Goal: Task Accomplishment & Management: Manage account settings

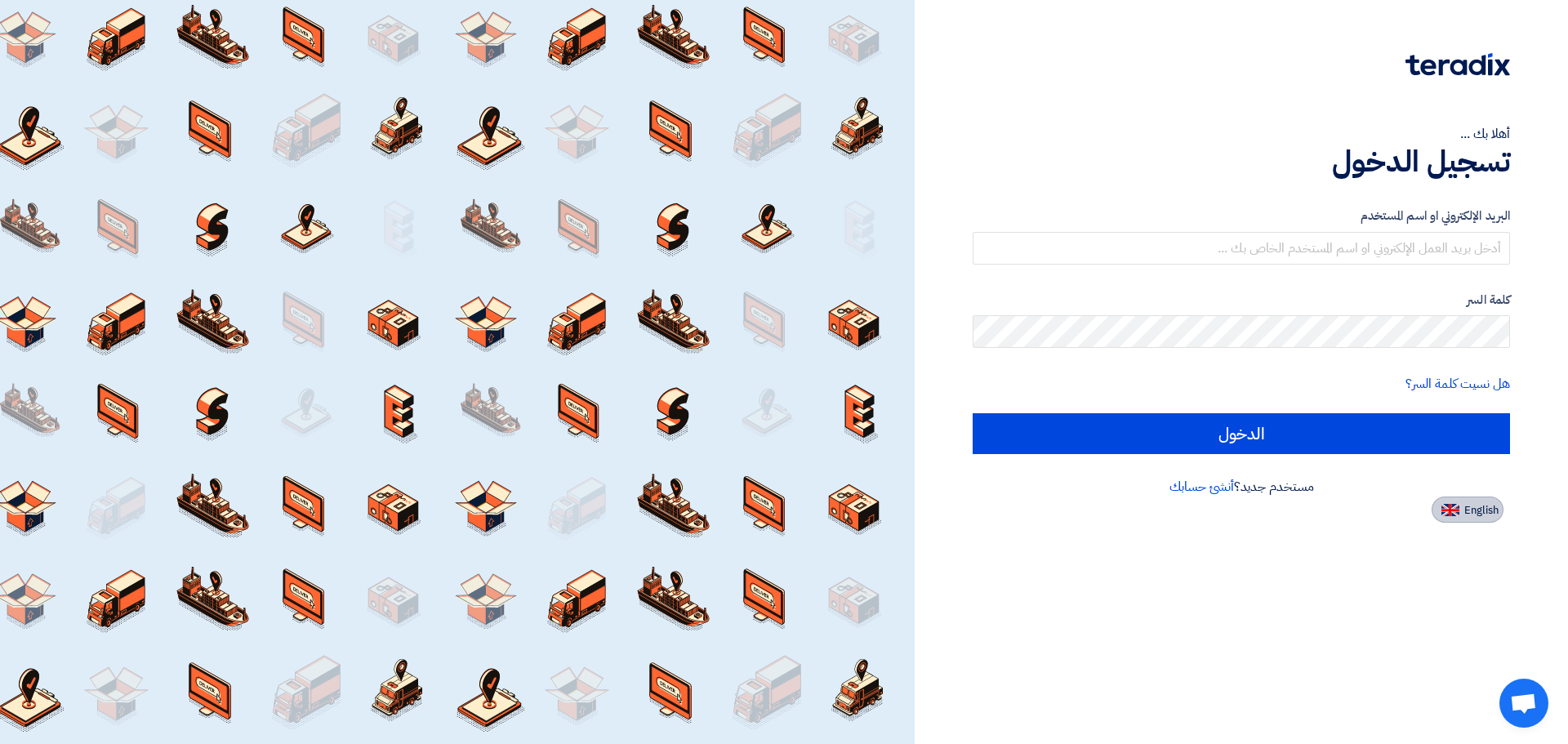
click at [1473, 509] on span "English" at bounding box center [1482, 510] width 35 height 12
type input "Sign in"
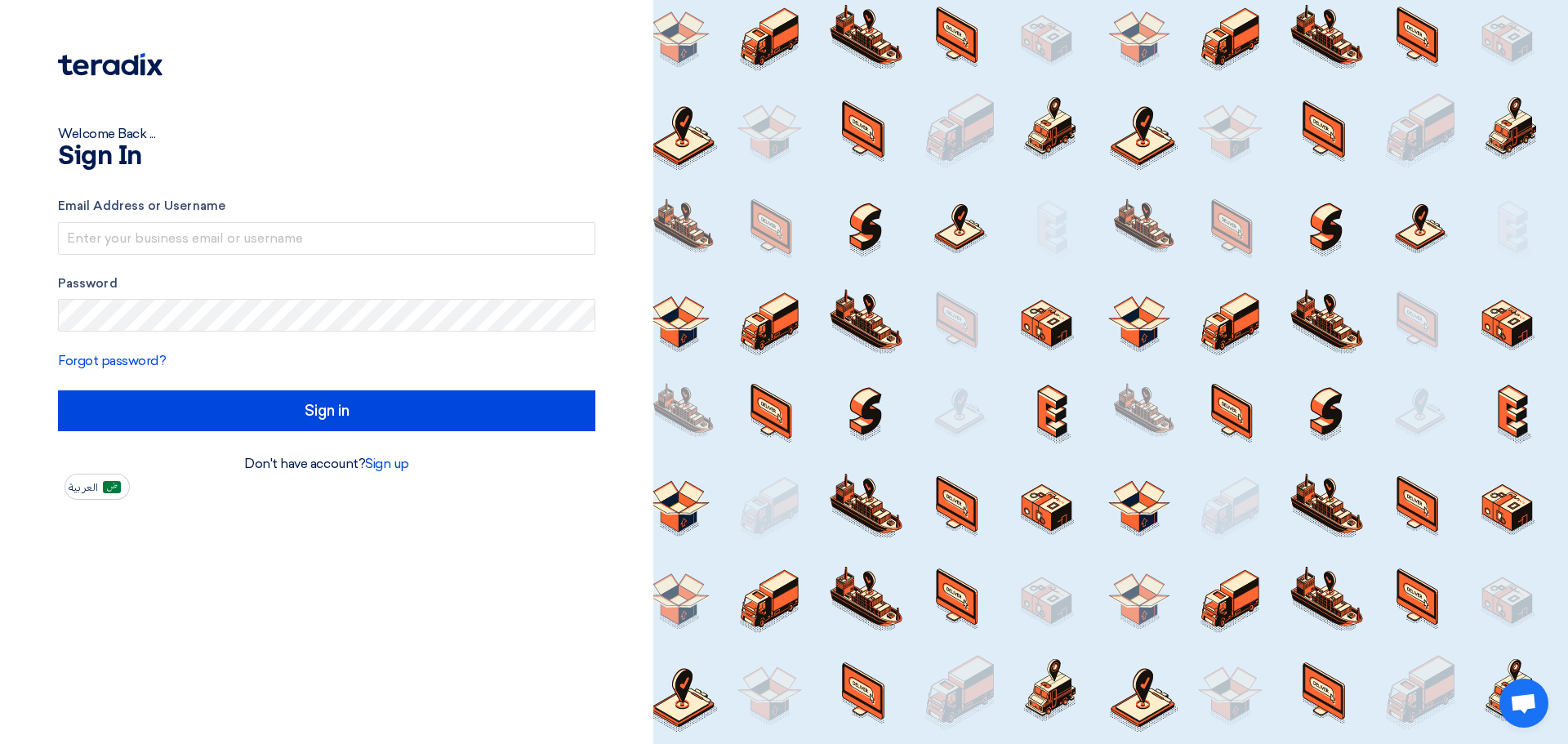
click at [363, 258] on form "Email Address or Username Password Forgot password? Sign in" at bounding box center [326, 314] width 538 height 234
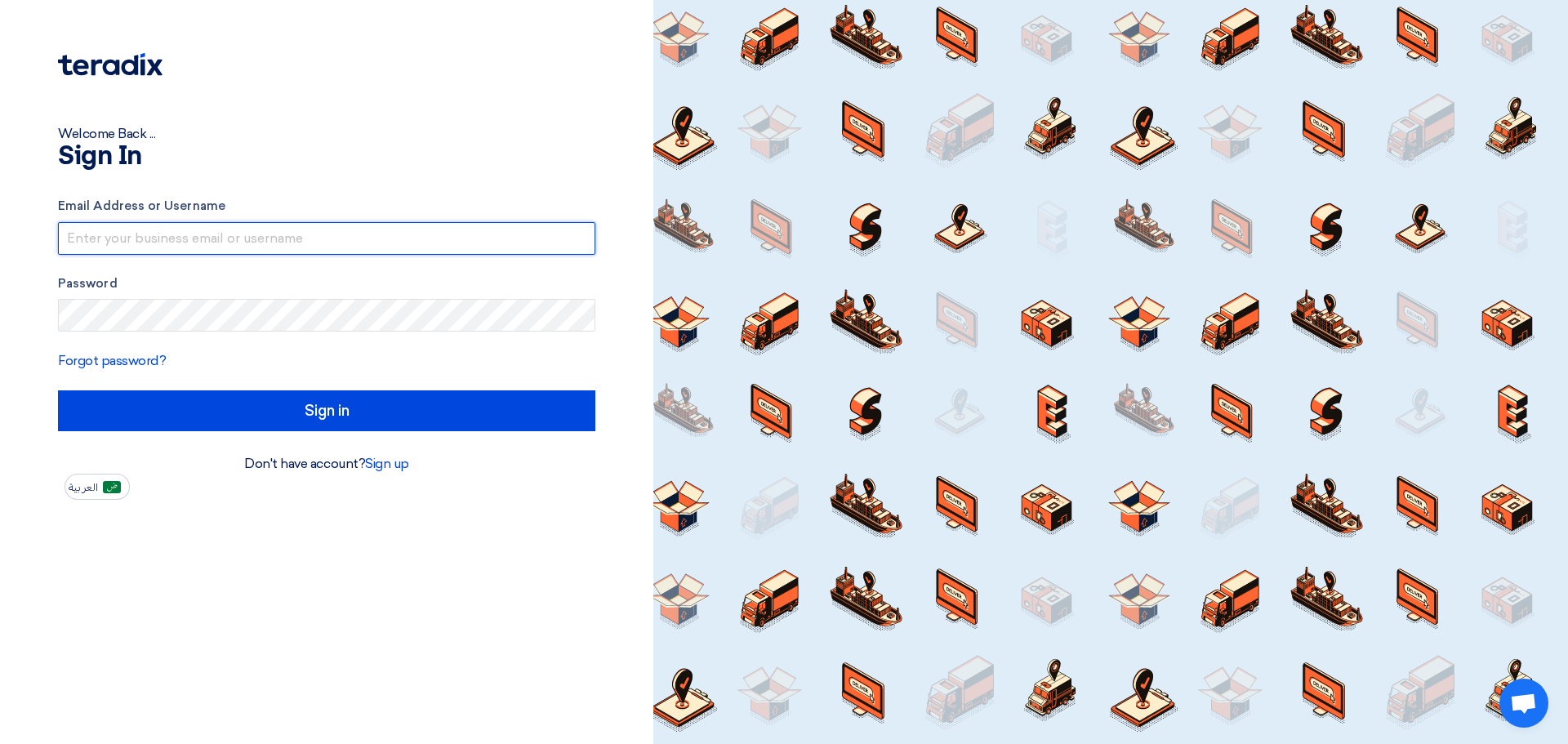
click at [368, 244] on input "text" at bounding box center [326, 238] width 538 height 33
type input "[EMAIL_ADDRESS][DOMAIN_NAME]"
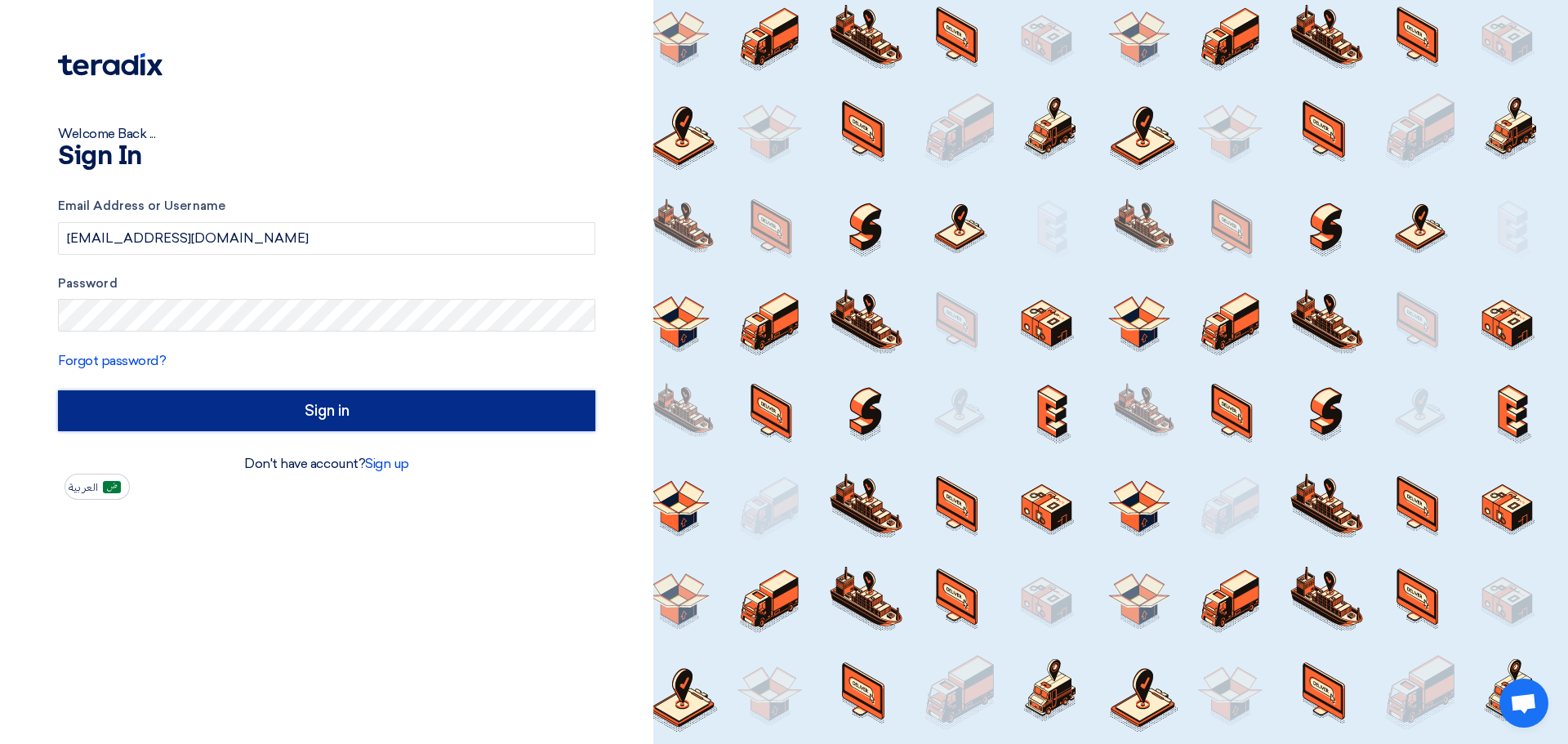
click at [538, 418] on input "Sign in" at bounding box center [326, 410] width 538 height 41
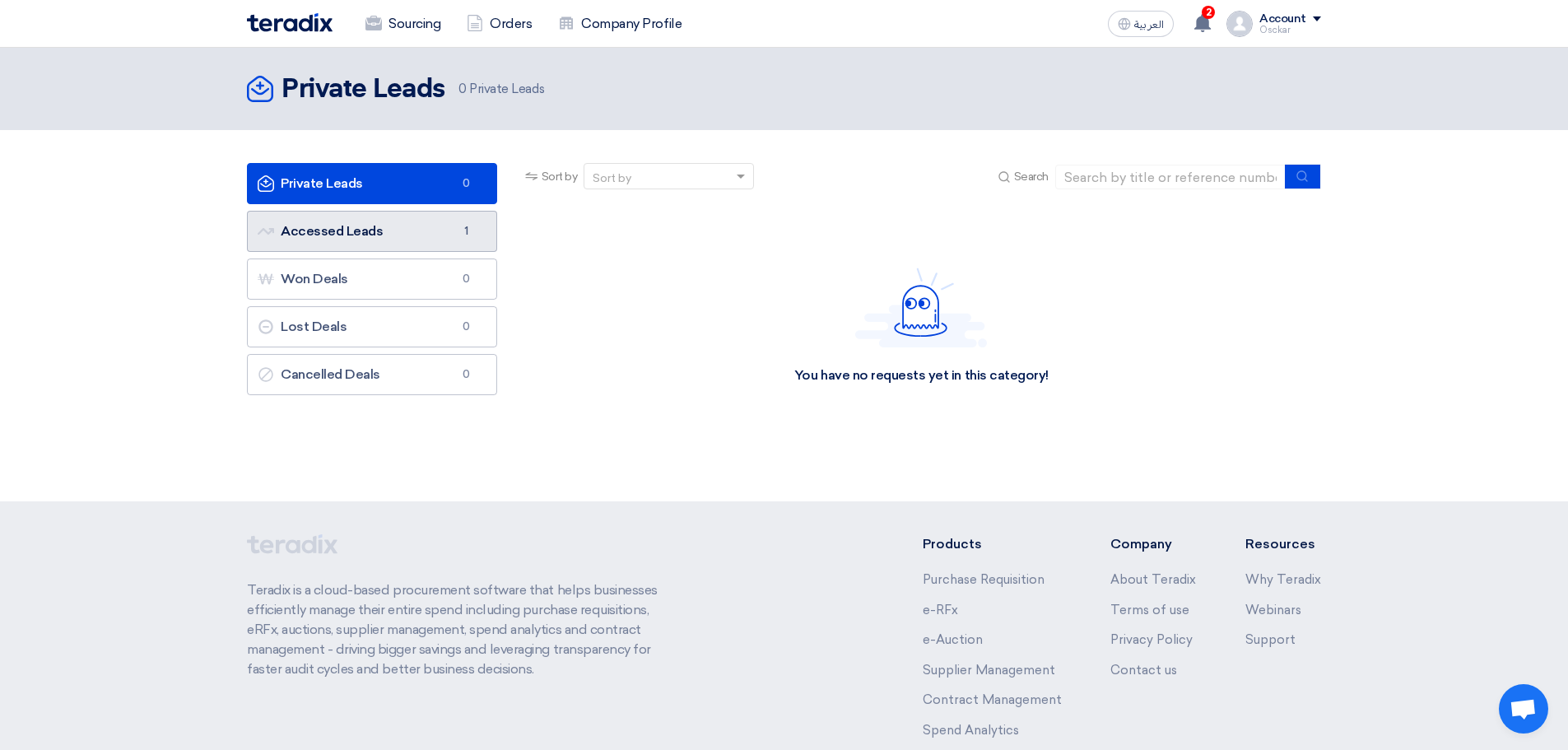
click at [456, 249] on link "Accessed Leads Accessed Leads 1" at bounding box center [372, 232] width 250 height 41
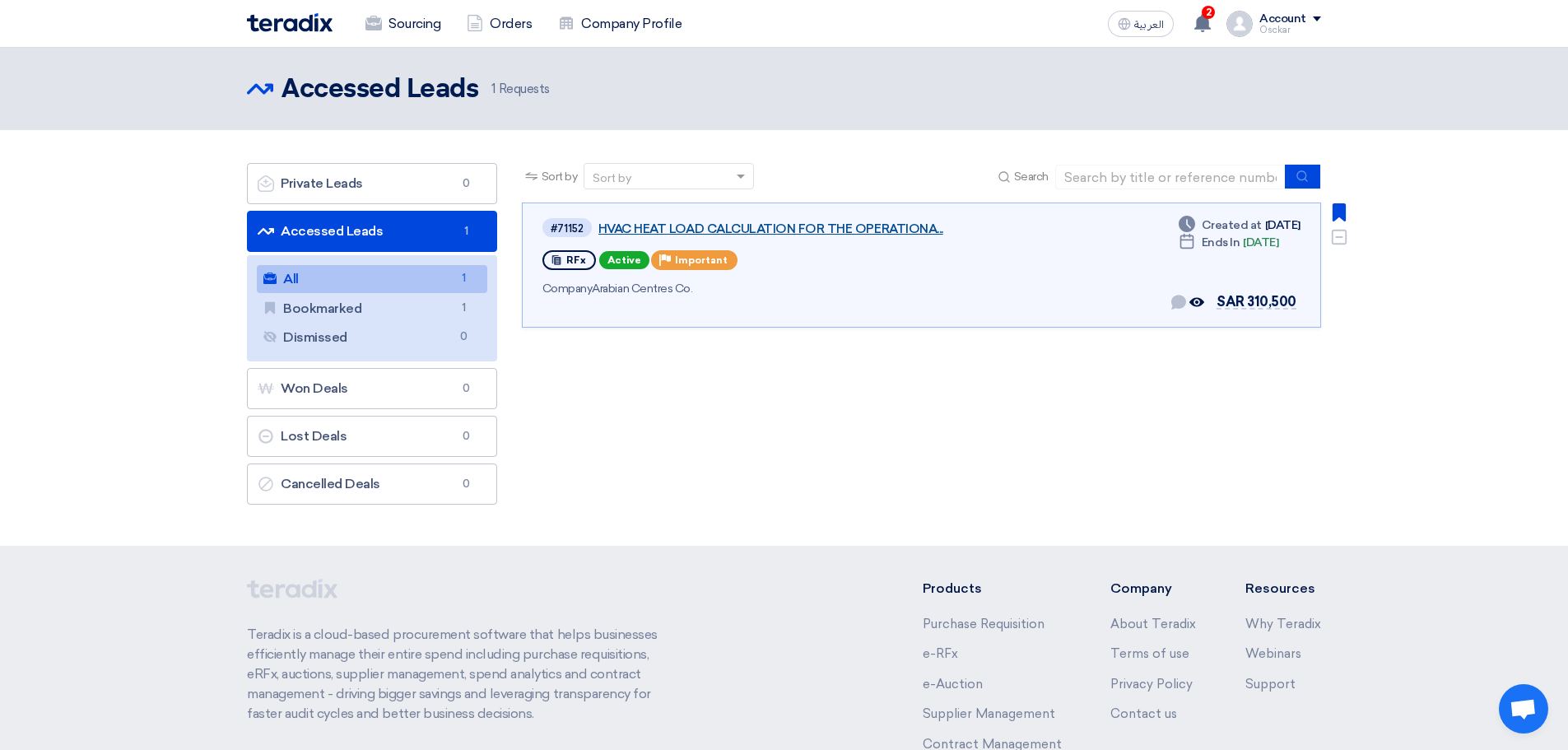
click at [662, 226] on link "HVAC HEAT LOAD CALCULATION FOR THE OPERATIONA..." at bounding box center [804, 229] width 412 height 15
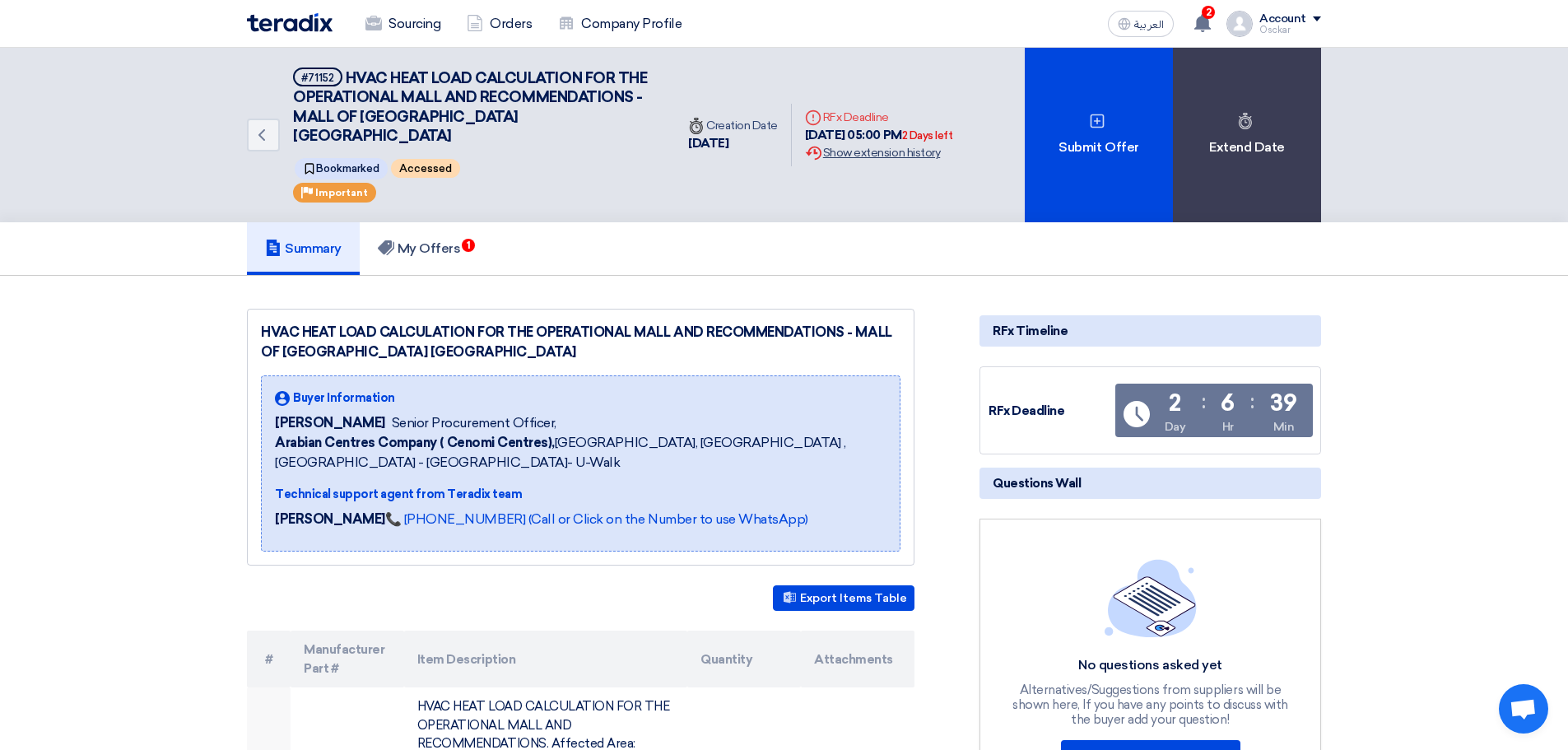
click at [919, 144] on div "Extension History Show extension history" at bounding box center [879, 153] width 148 height 18
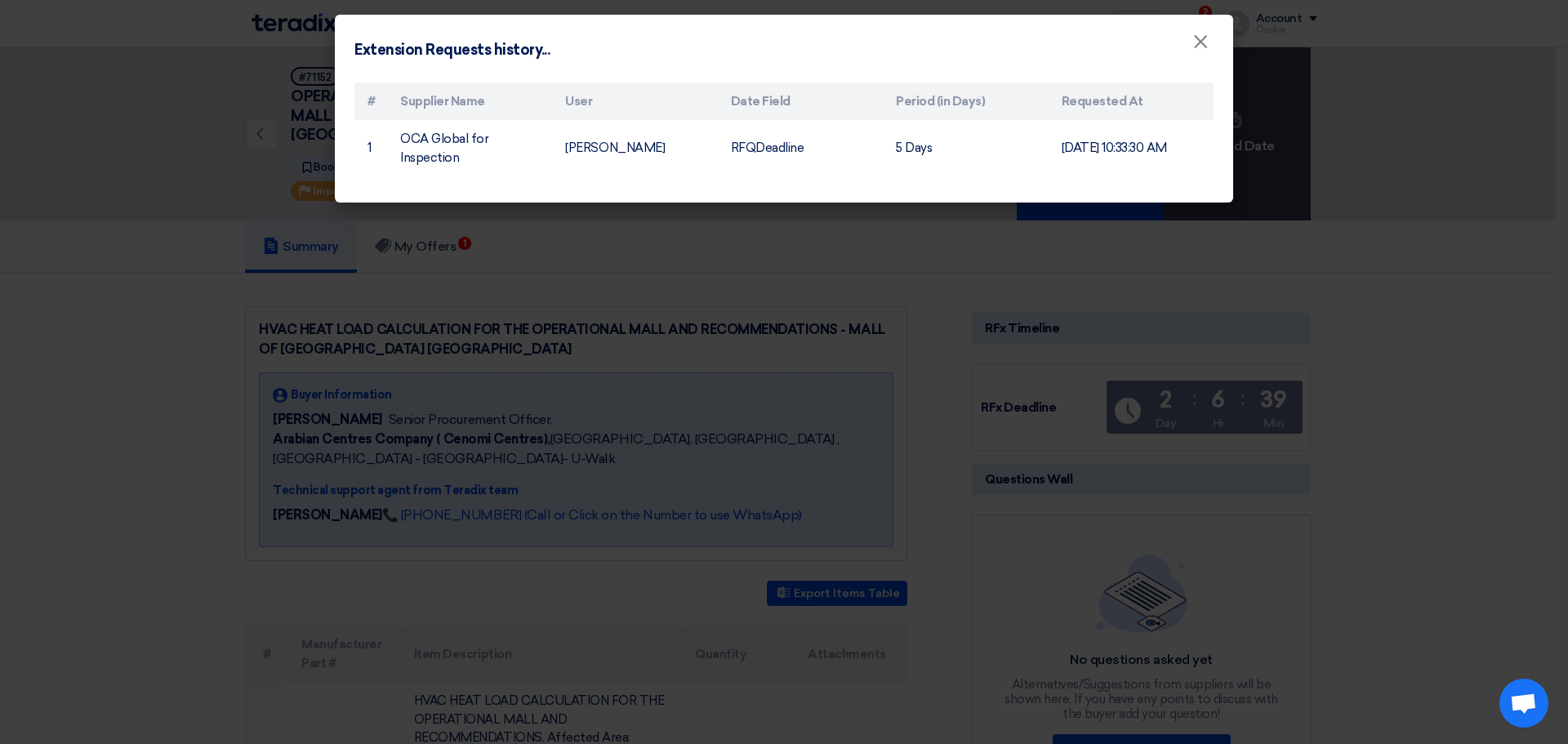
click at [1381, 309] on modal-container "Extension Requests history... × # Supplier Name User Date Field Period (in Days…" at bounding box center [784, 372] width 1568 height 744
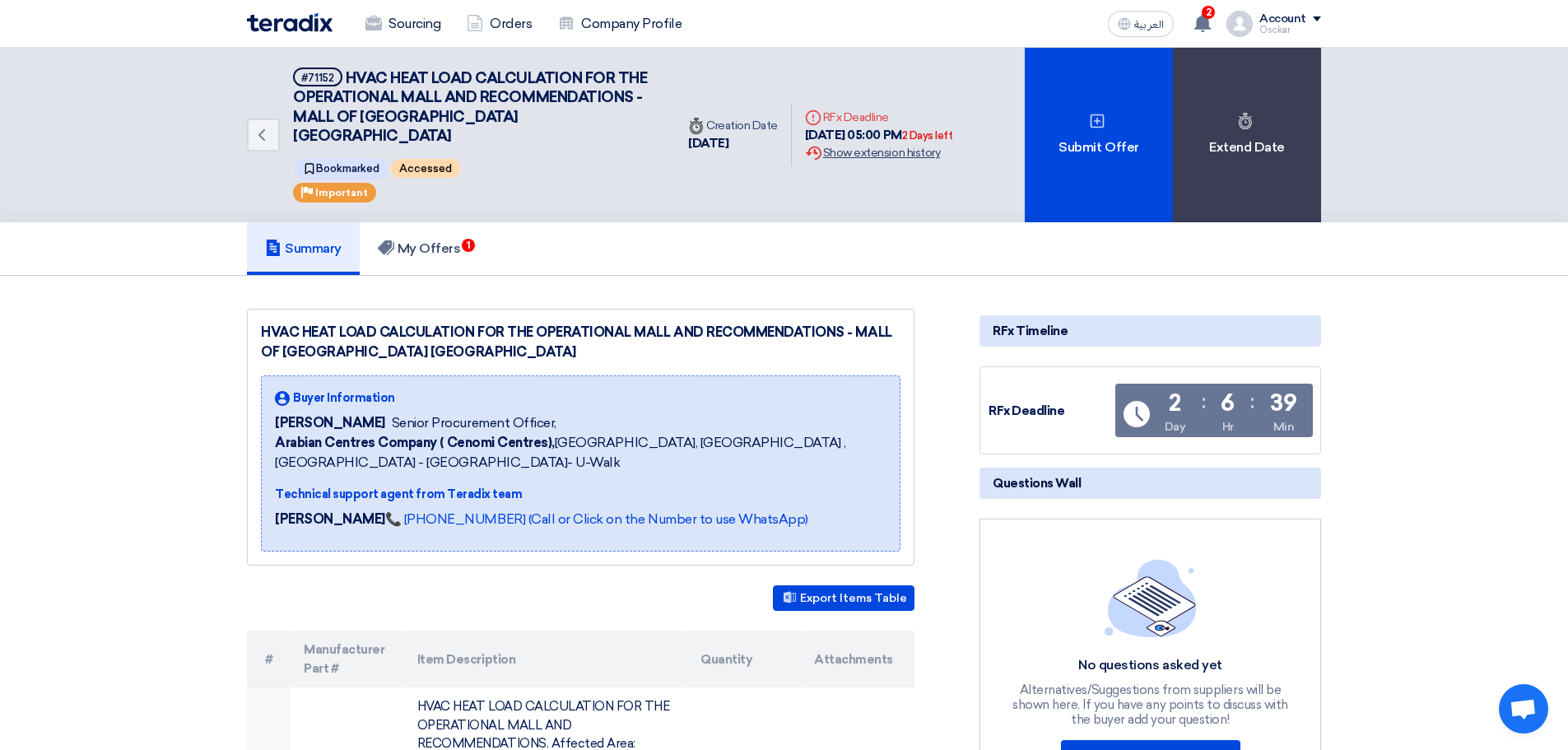
click at [887, 144] on div "Extension History Show extension history" at bounding box center [879, 153] width 148 height 18
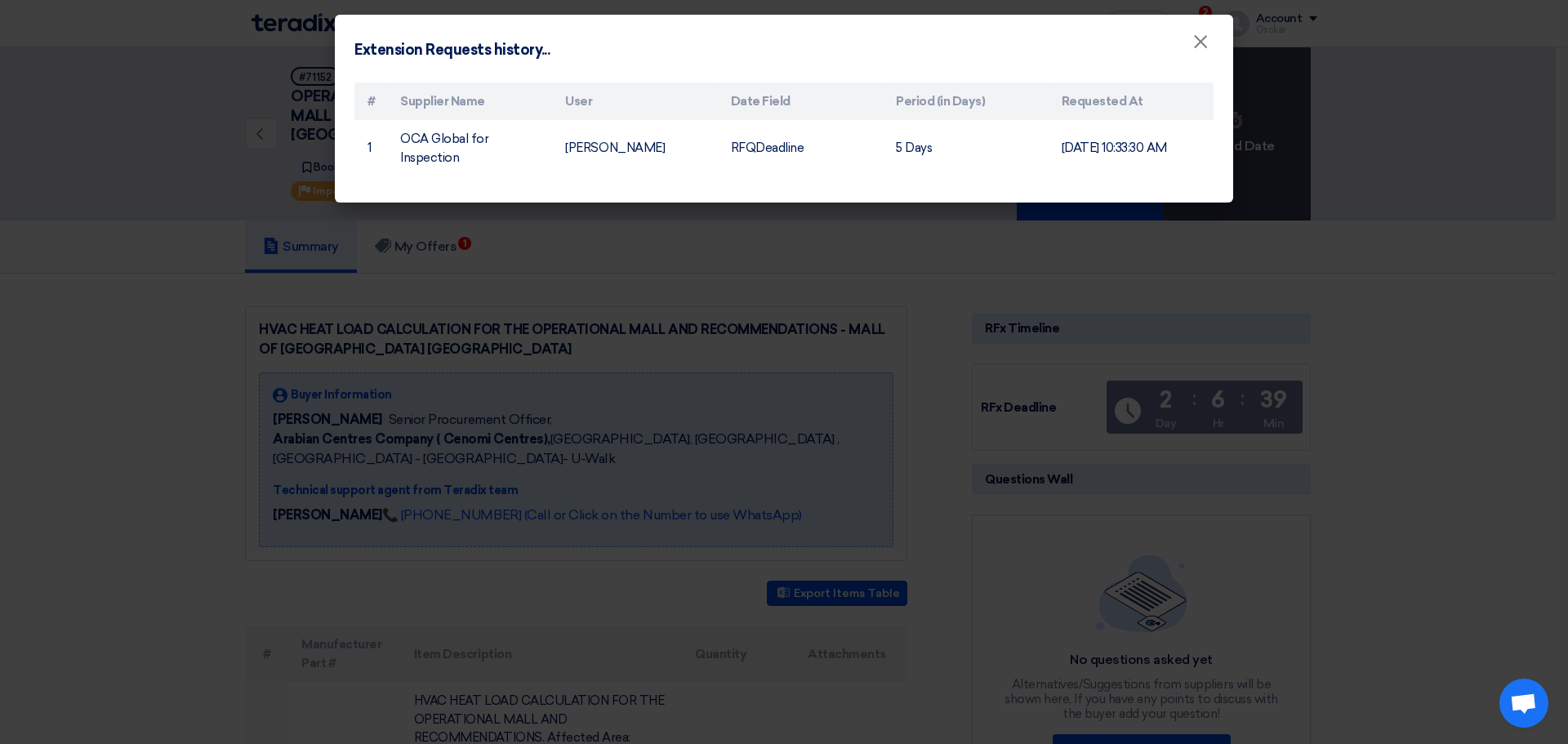
click at [1376, 251] on modal-container "Extension Requests history... × # Supplier Name User Date Field Period (in Days…" at bounding box center [784, 372] width 1568 height 744
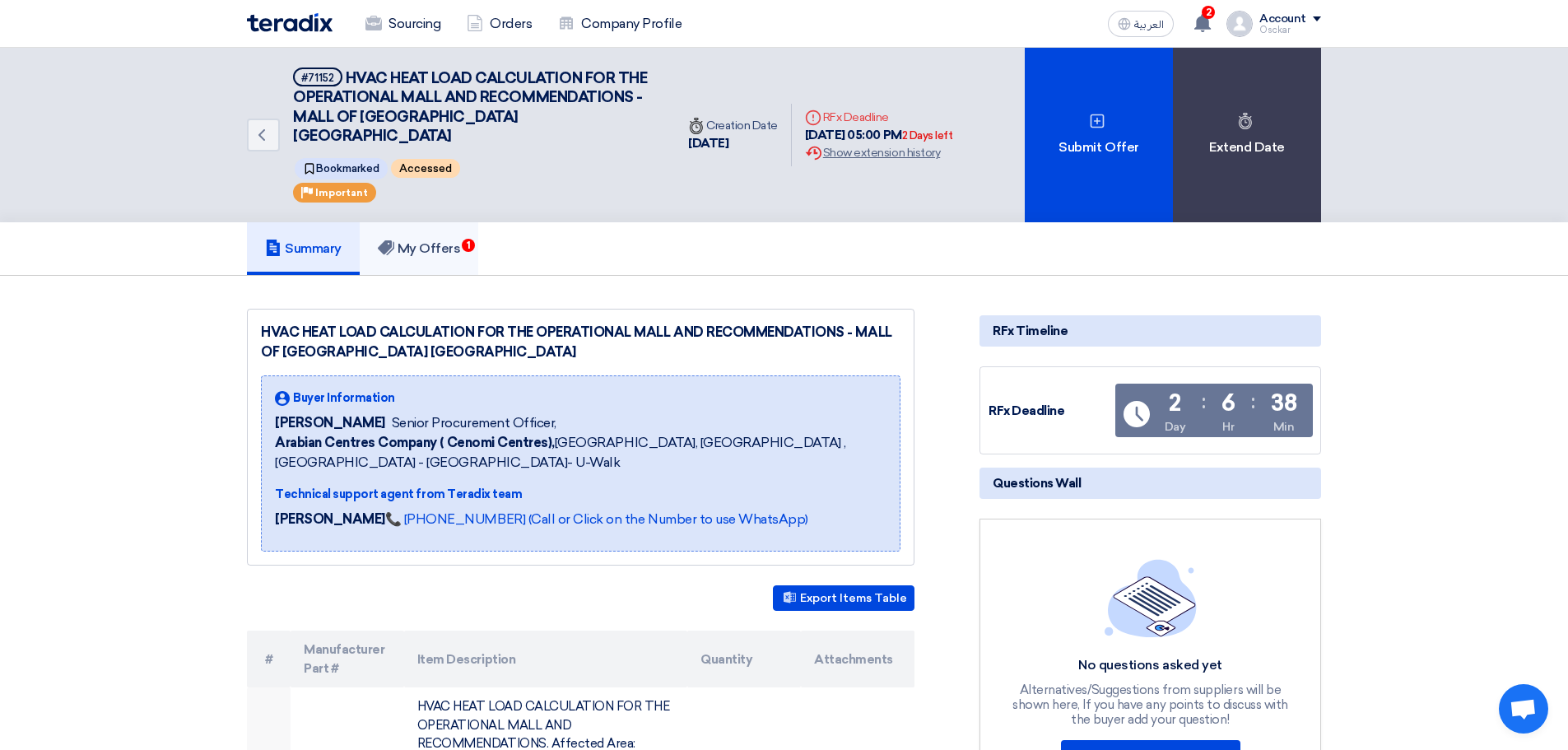
click at [425, 222] on link "My Offers 1" at bounding box center [419, 248] width 120 height 53
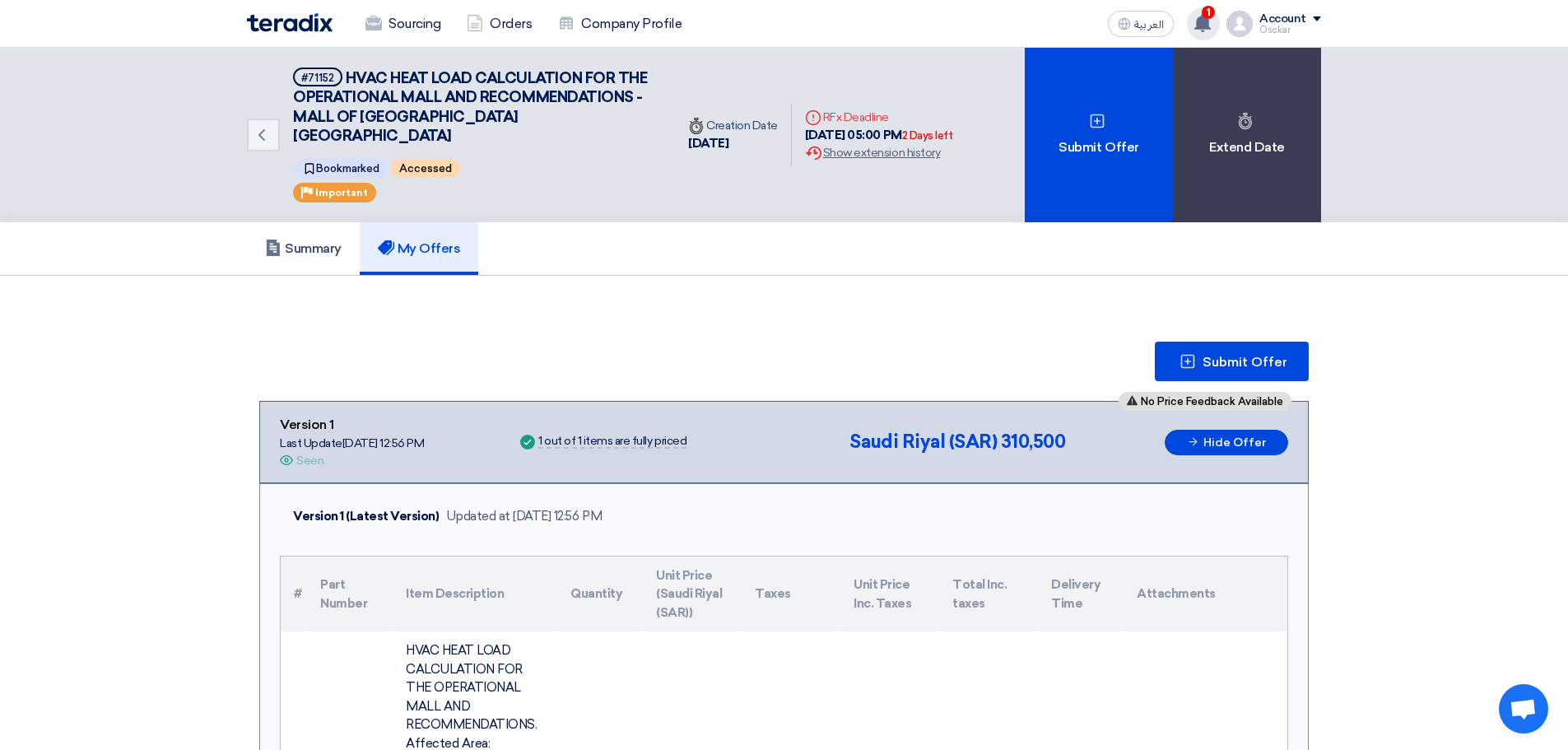
click at [1202, 20] on use at bounding box center [1202, 22] width 17 height 18
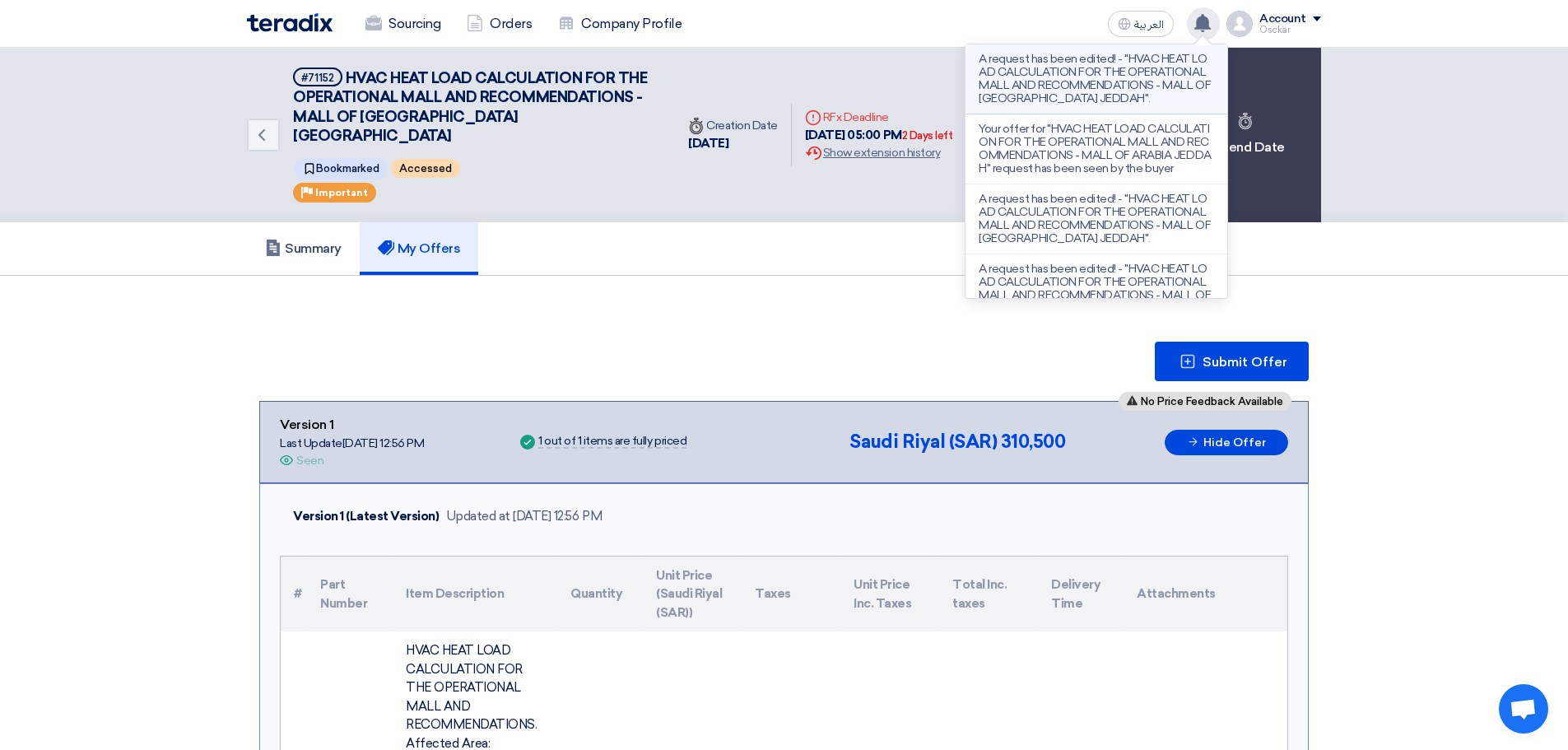
click at [1108, 85] on p "A request has been edited! - "HVAC HEAT LOAD CALCULATION FOR THE OPERATIONAL MA…" at bounding box center [1097, 79] width 236 height 53
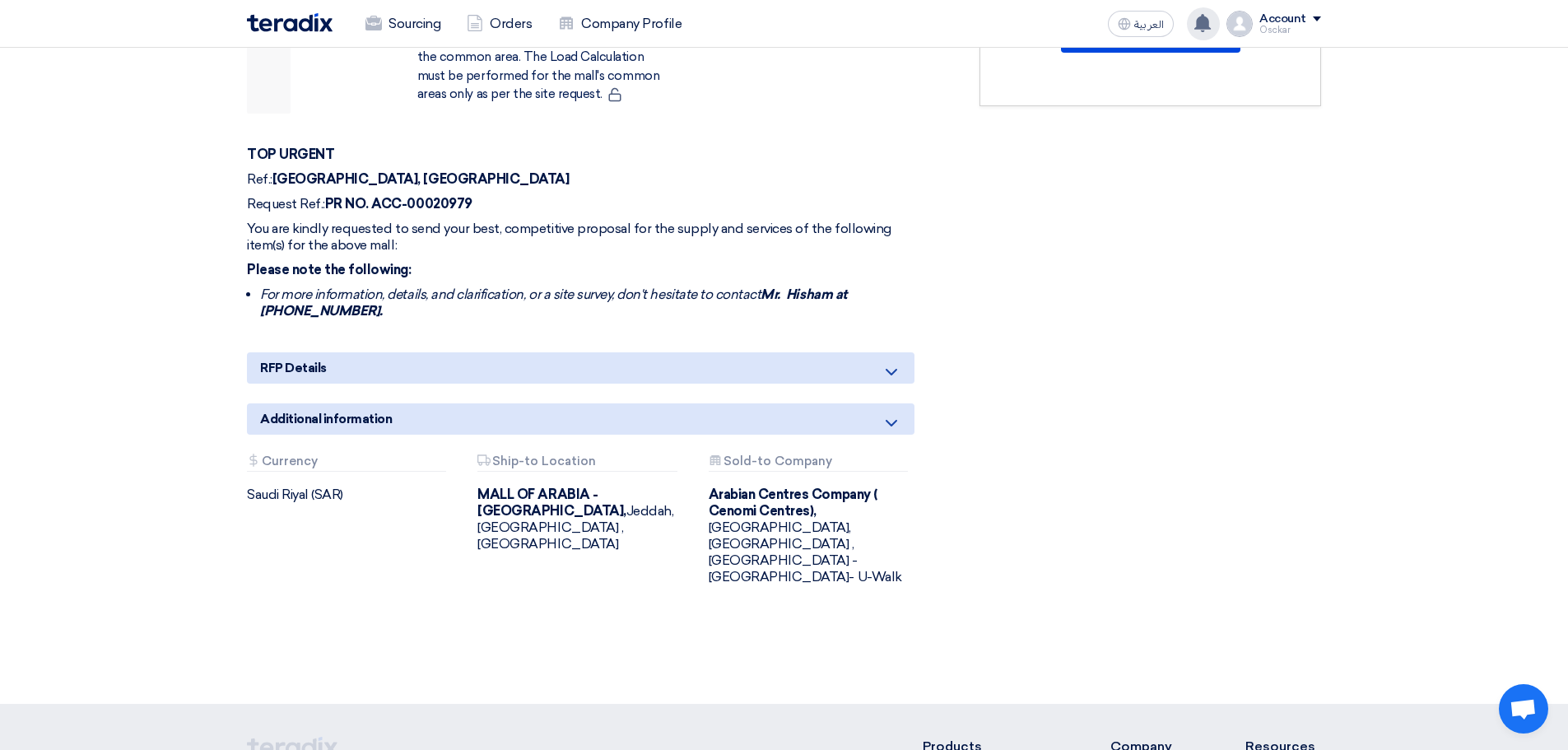
scroll to position [740, 0]
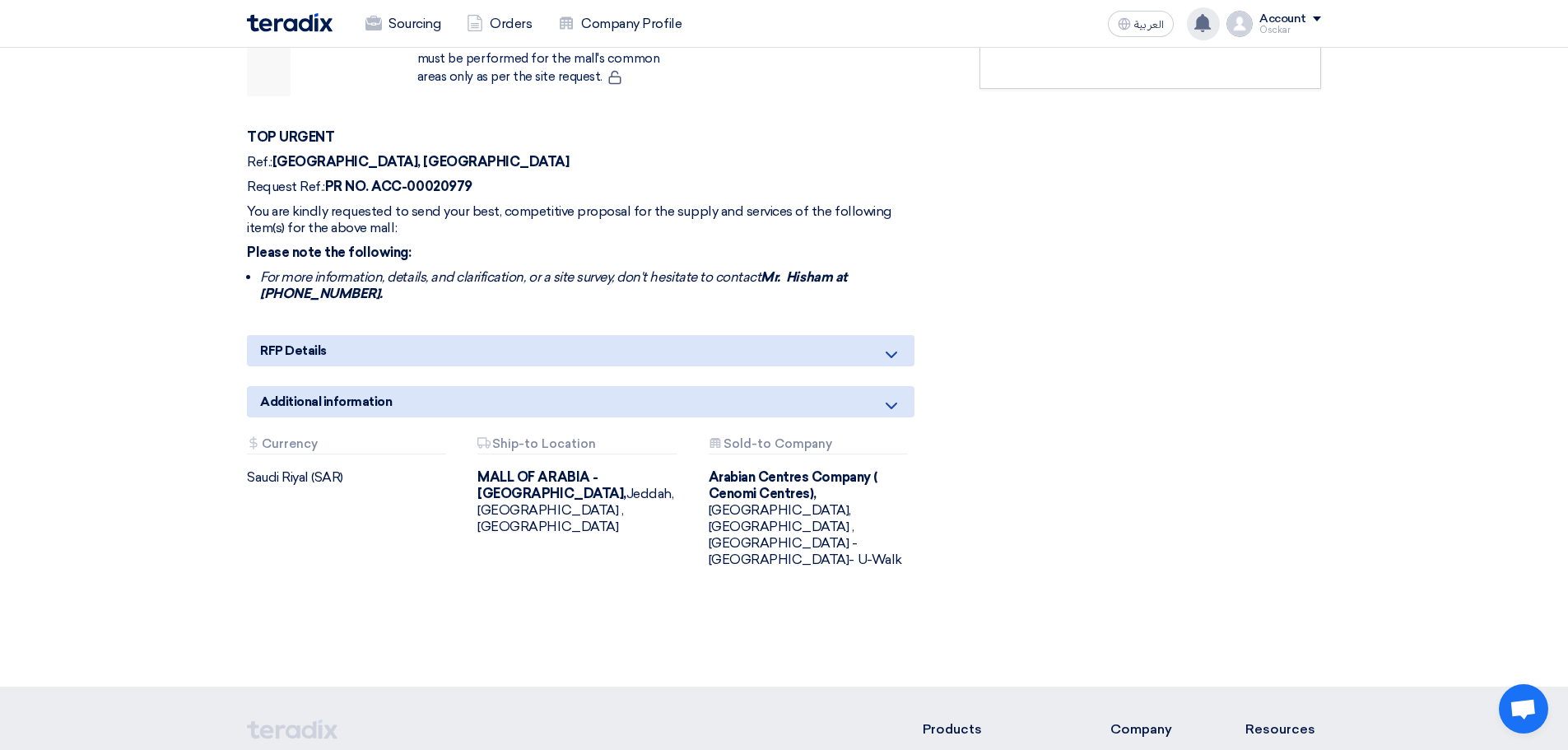
click at [769, 335] on div "RFP Details" at bounding box center [581, 350] width 668 height 31
click at [901, 338] on div "RFP Details" at bounding box center [581, 350] width 668 height 31
click at [891, 344] on icon at bounding box center [892, 354] width 19 height 19
click at [899, 386] on div "Additional information" at bounding box center [581, 402] width 668 height 31
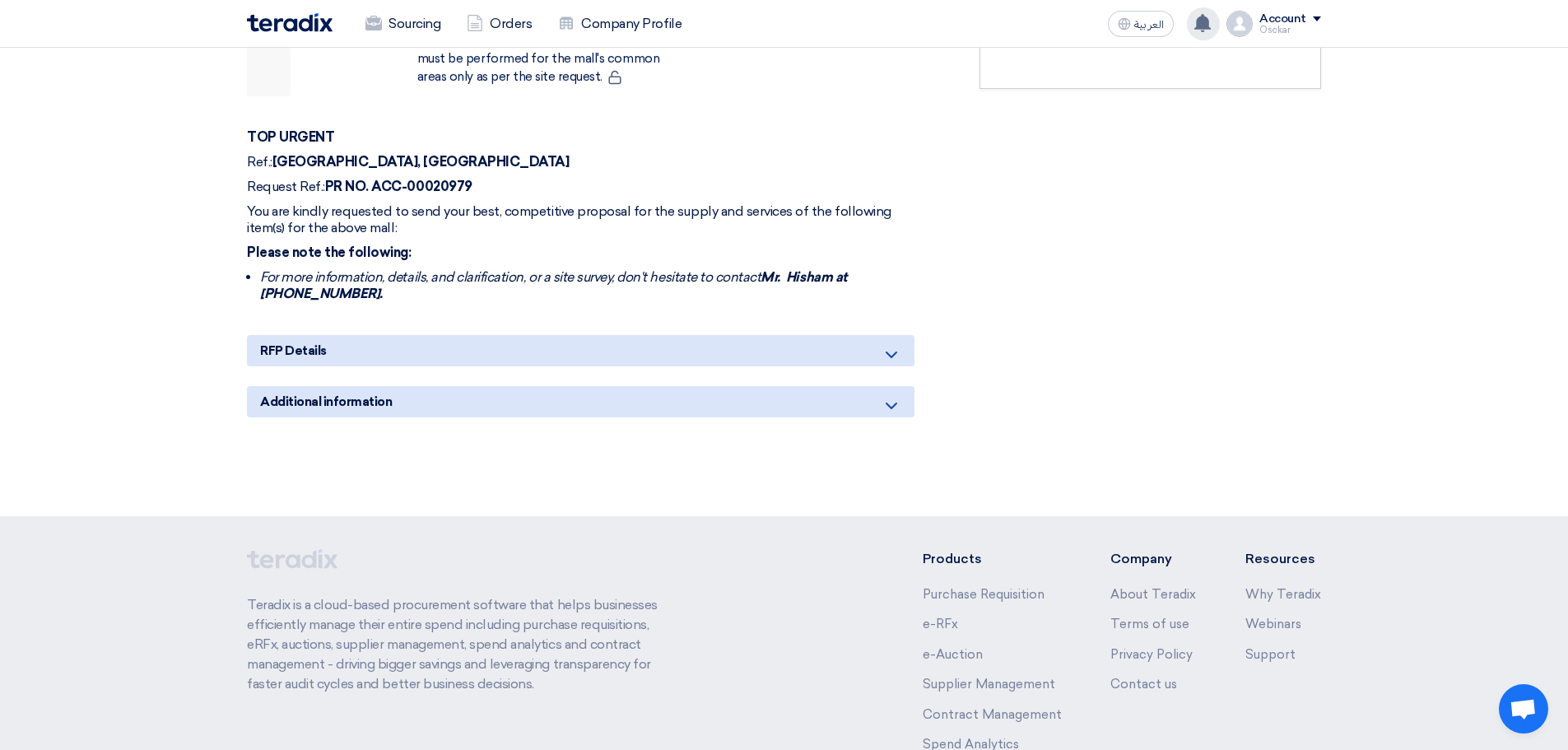
click at [898, 396] on icon at bounding box center [892, 406] width 19 height 19
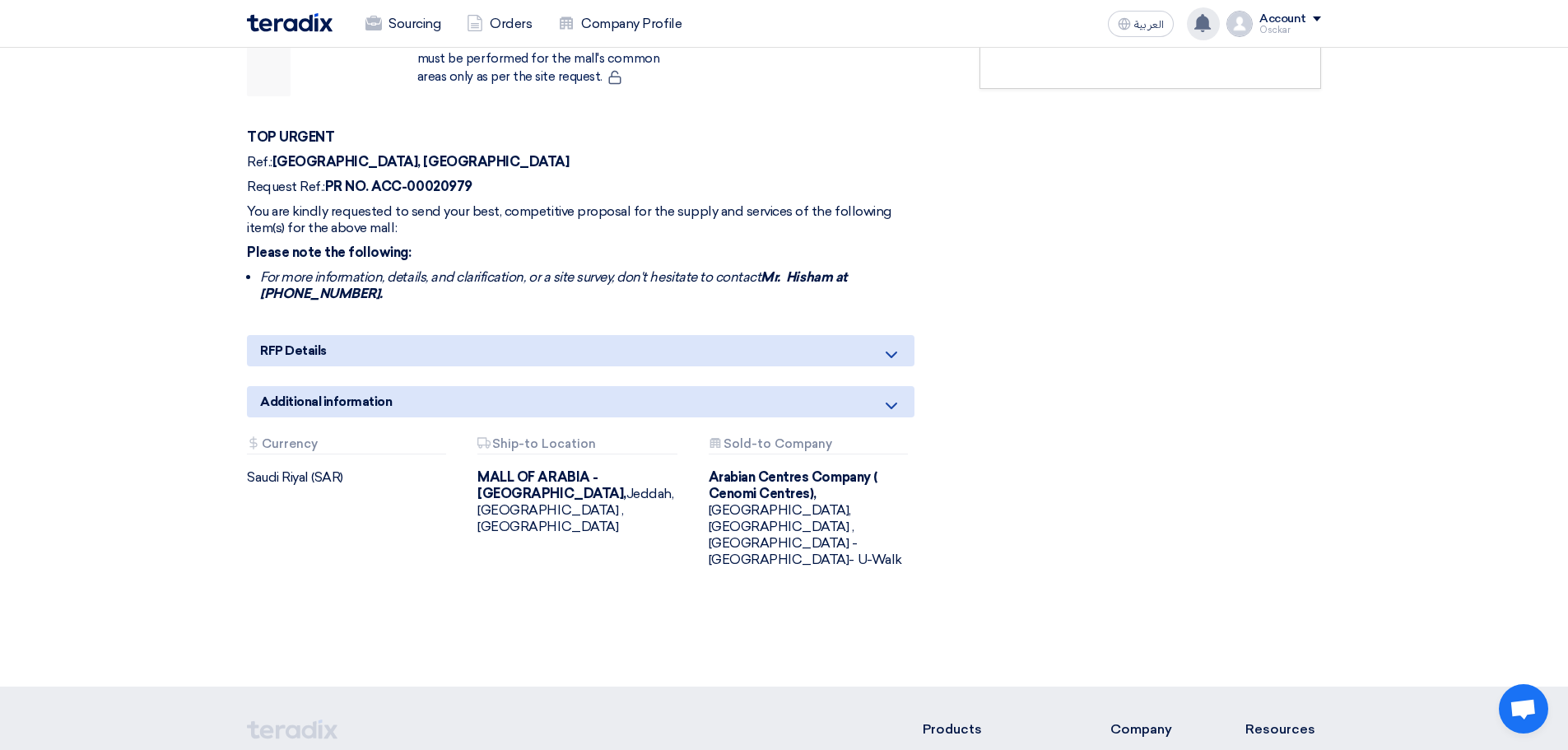
click at [895, 344] on icon at bounding box center [892, 354] width 19 height 19
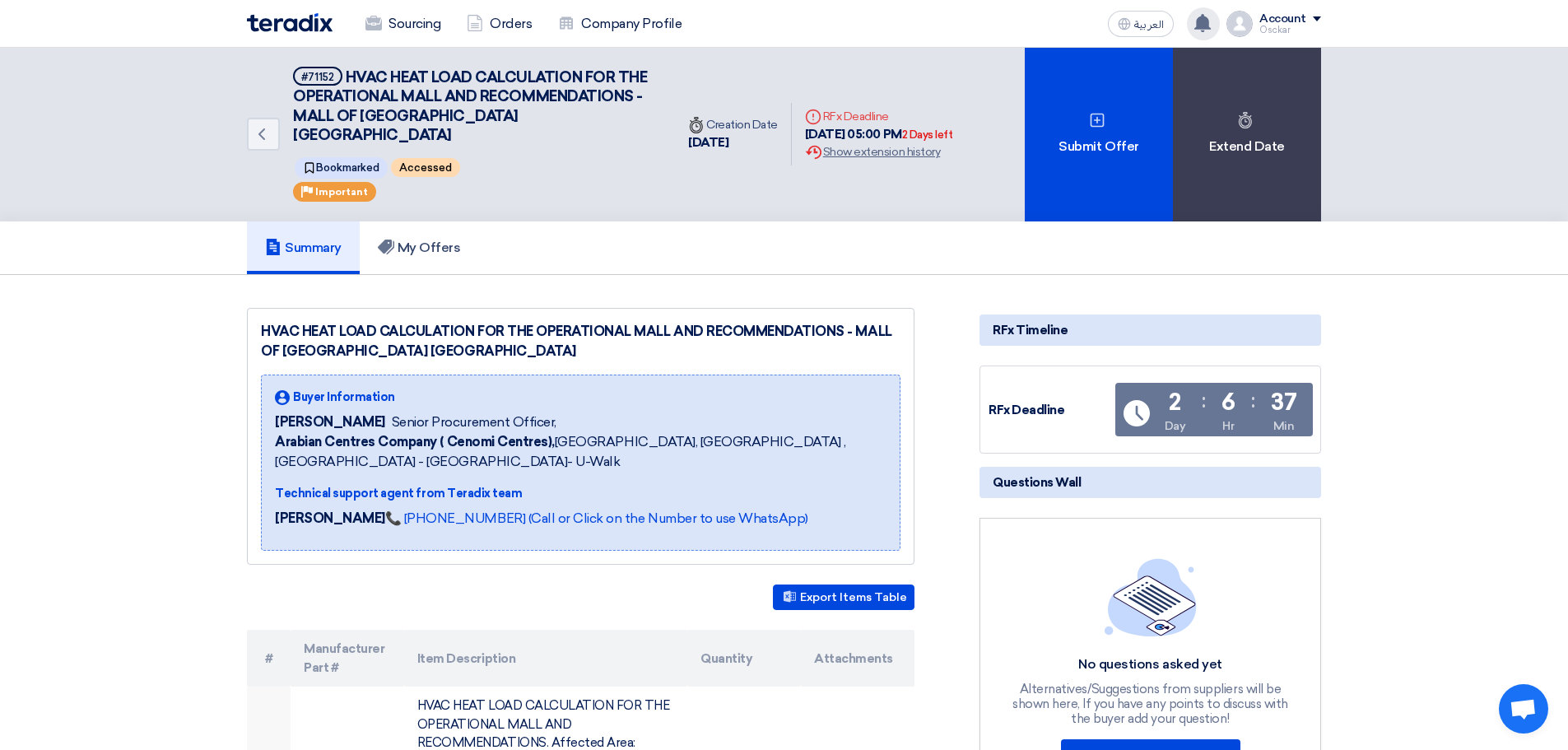
scroll to position [0, 0]
click at [467, 229] on link "My Offers" at bounding box center [419, 248] width 120 height 53
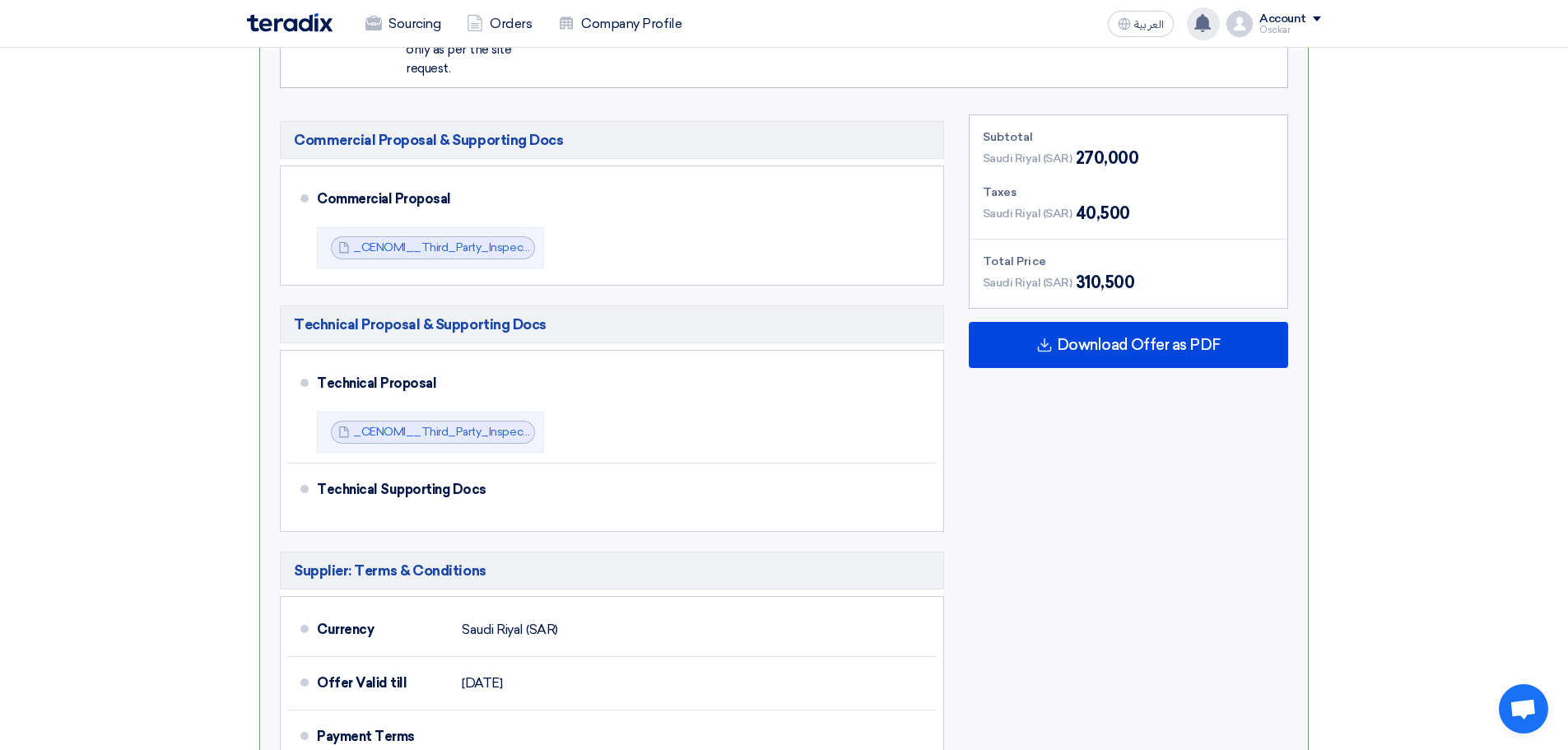
scroll to position [1316, 0]
